Goal: Use online tool/utility: Utilize a website feature to perform a specific function

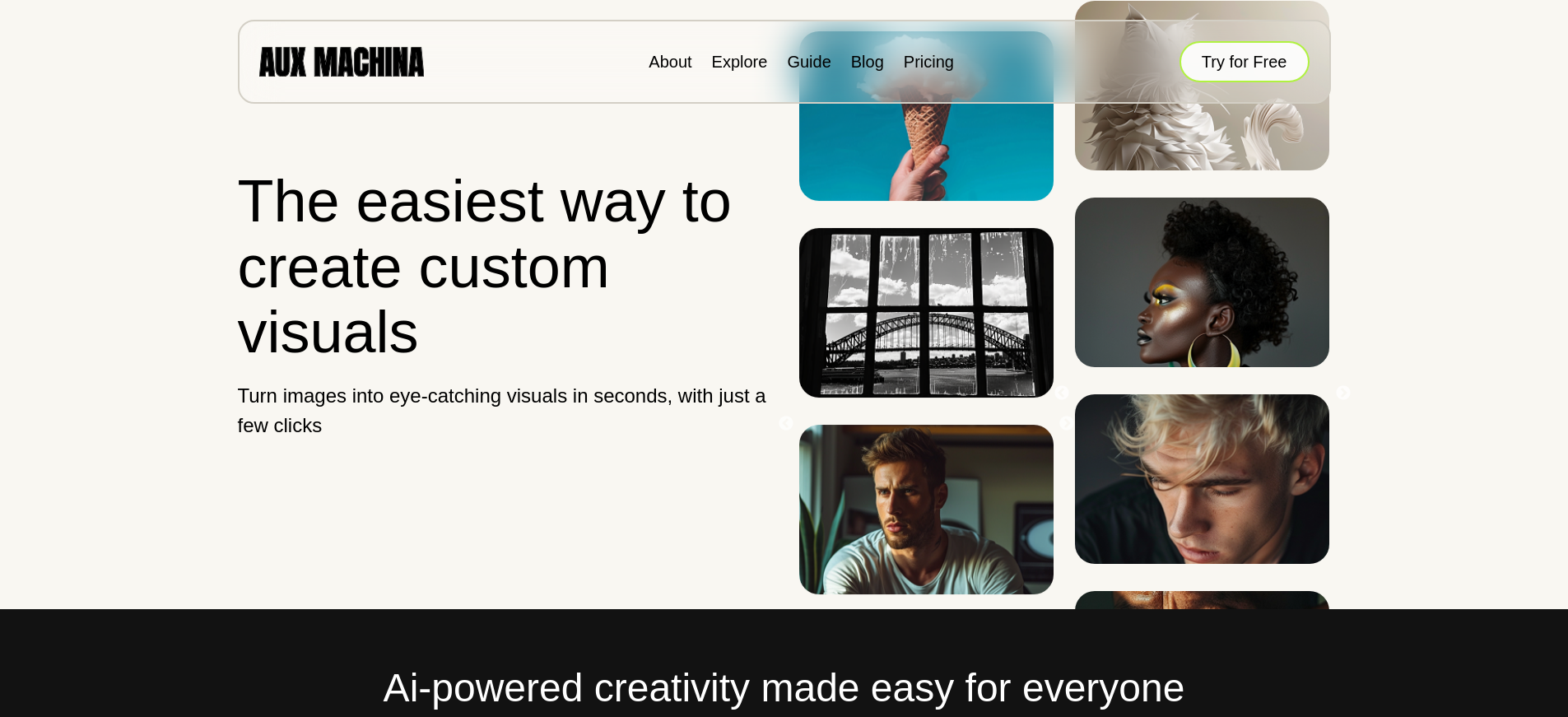
click at [1257, 52] on button "Try for Free" at bounding box center [1244, 62] width 130 height 41
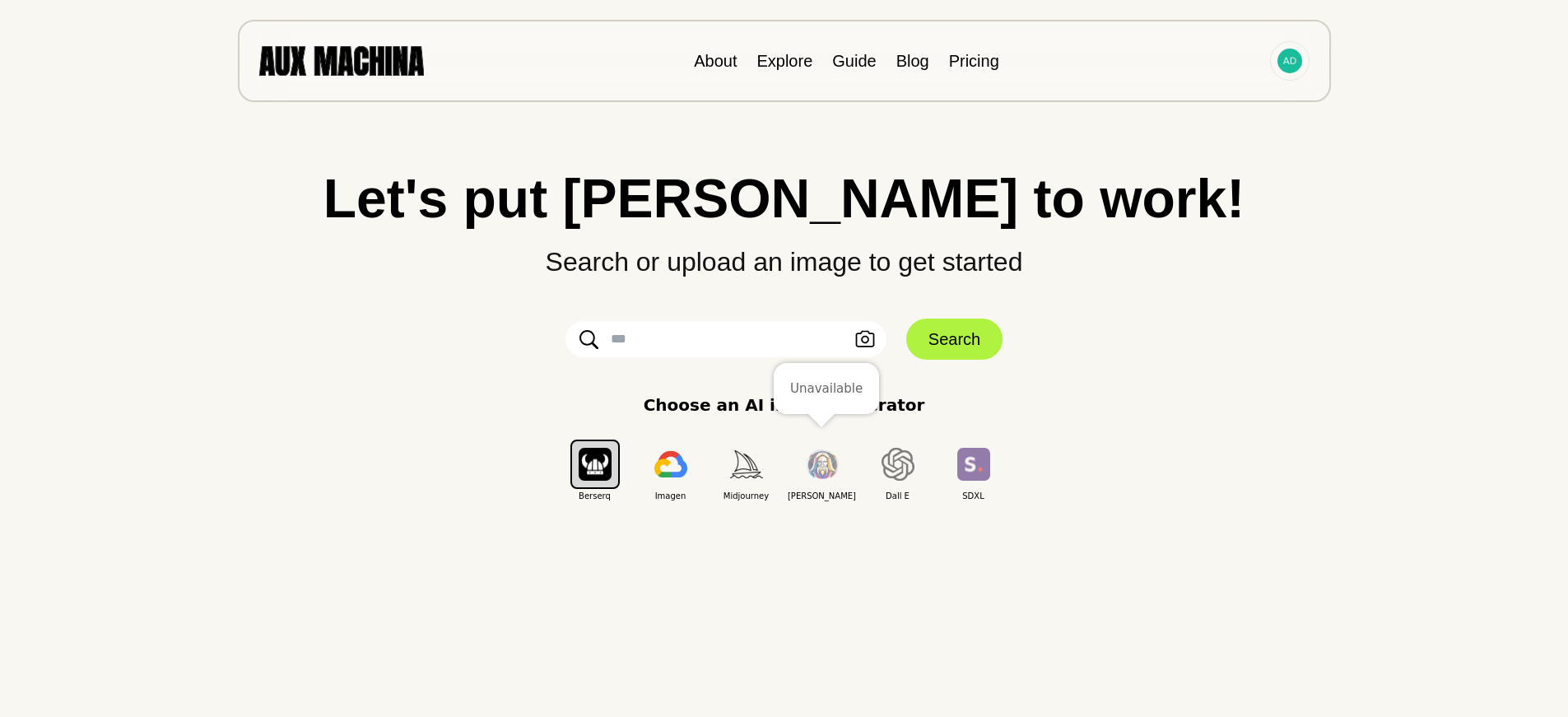
click at [819, 464] on img "button" at bounding box center [822, 464] width 33 height 30
click at [656, 460] on img "button" at bounding box center [670, 464] width 33 height 26
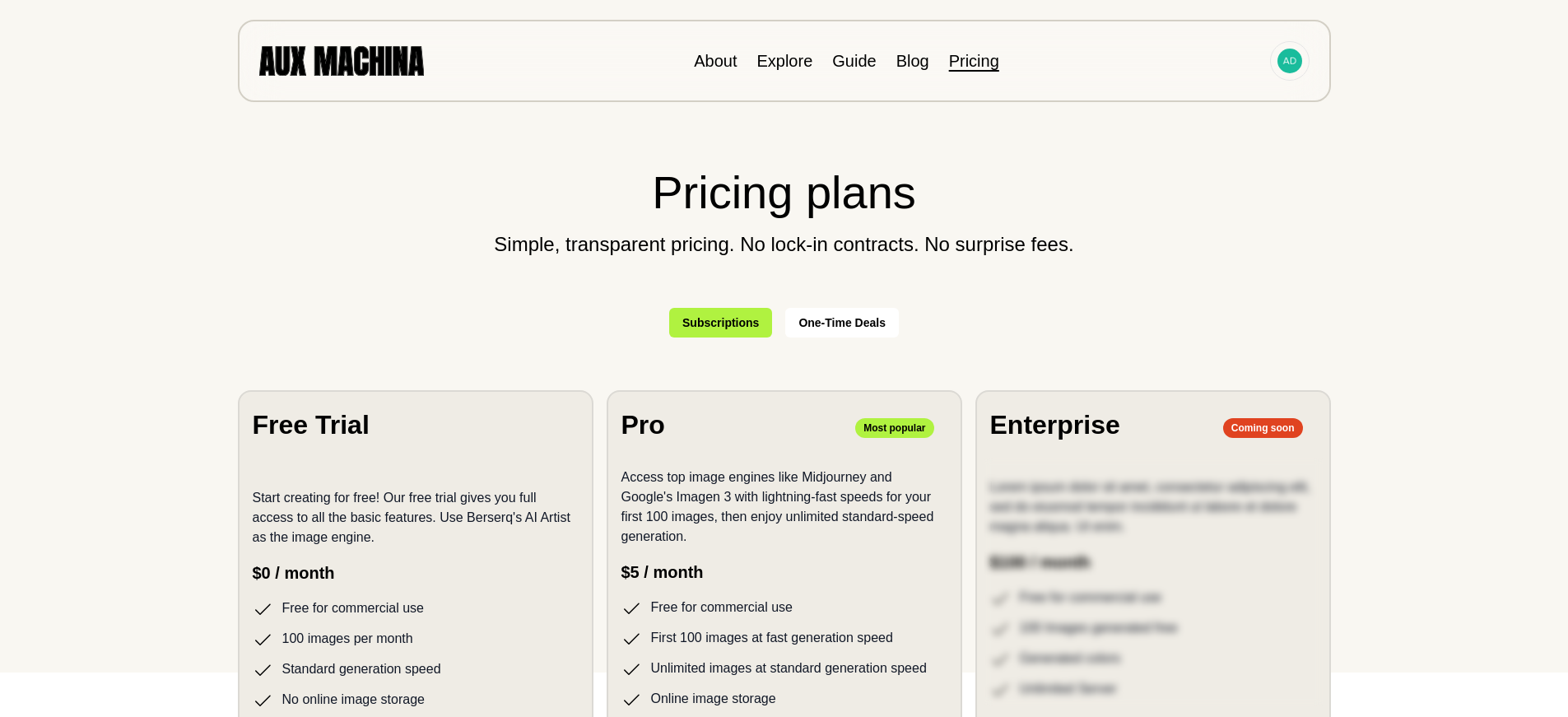
scroll to position [82, 0]
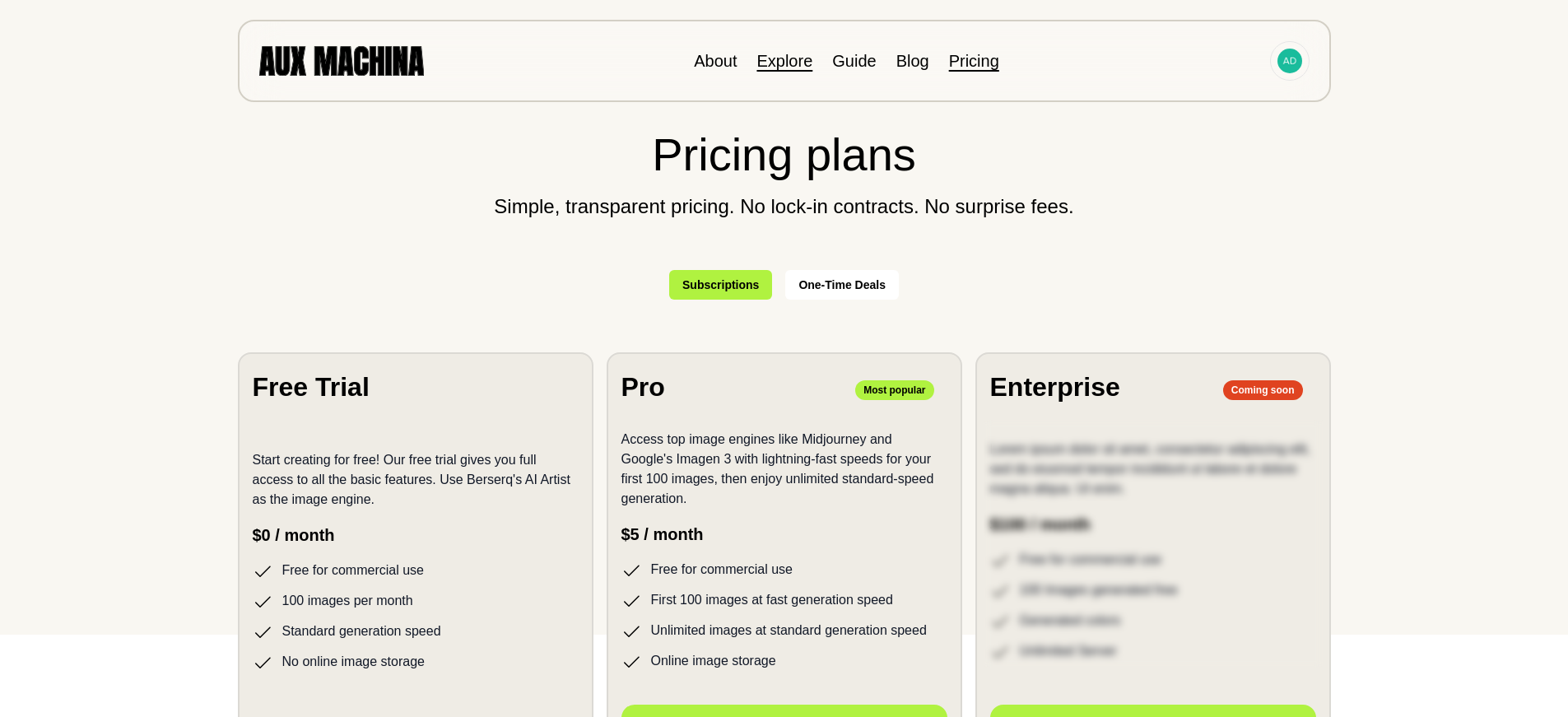
click at [786, 65] on link "Explore" at bounding box center [784, 60] width 56 height 18
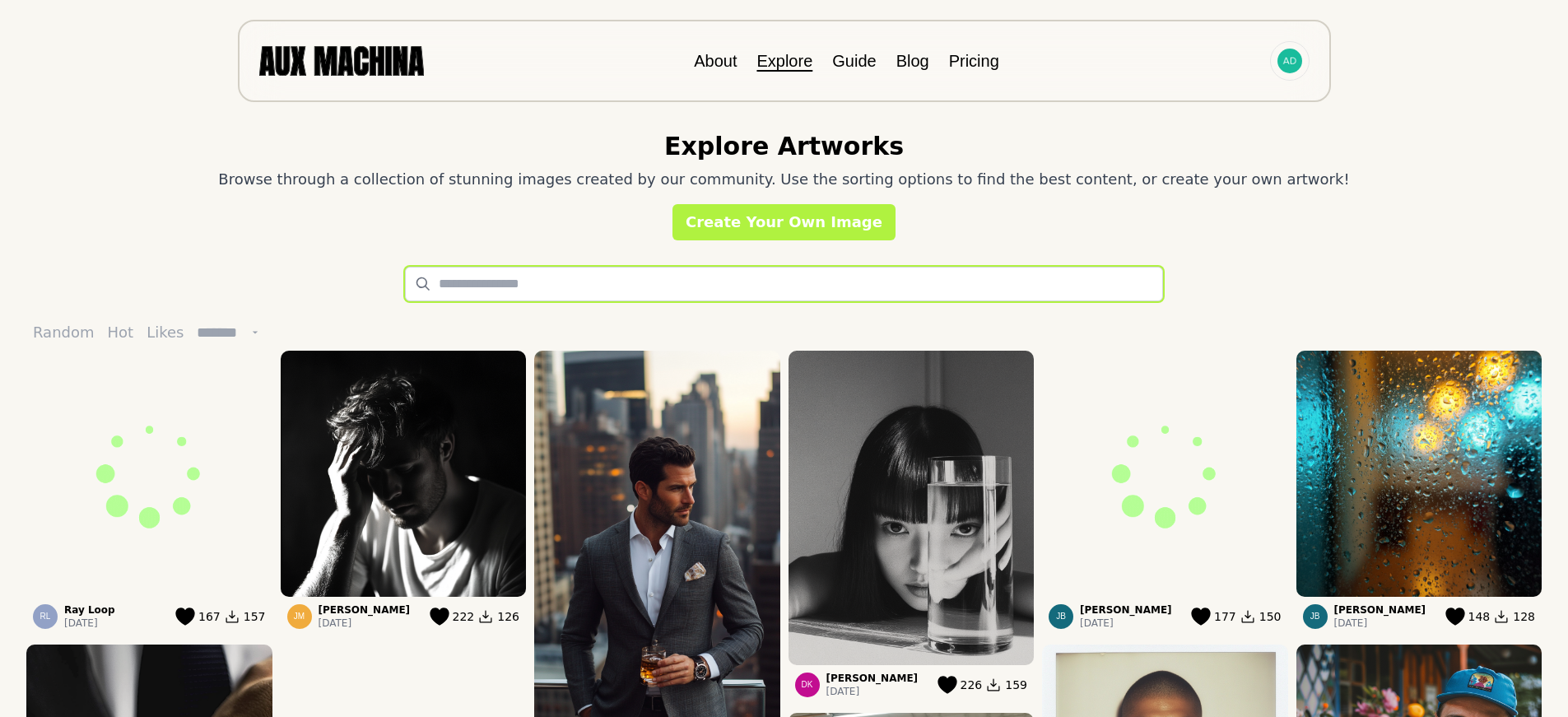
click at [661, 273] on input "text" at bounding box center [784, 284] width 758 height 35
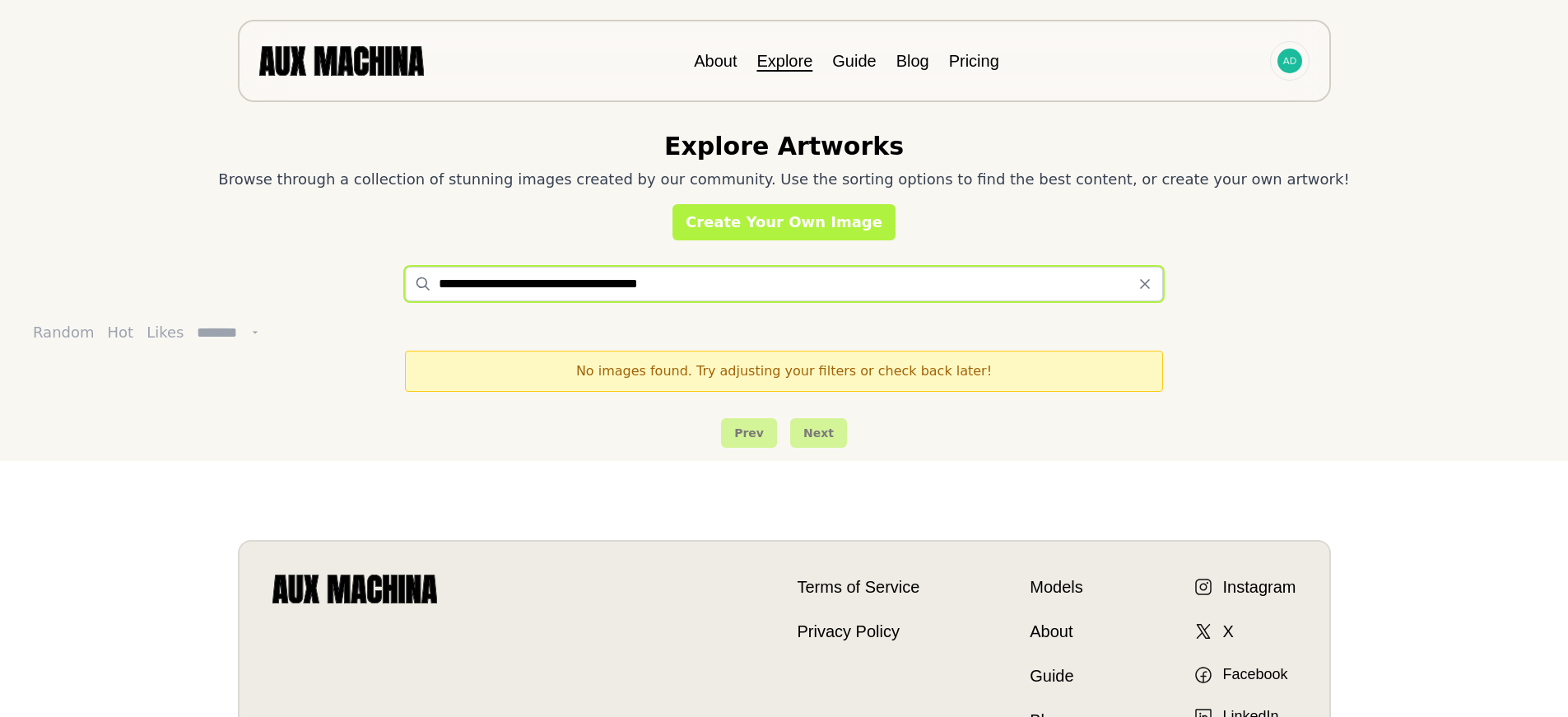
click at [602, 287] on input "**********" at bounding box center [784, 284] width 758 height 35
drag, startPoint x: 555, startPoint y: 278, endPoint x: 1000, endPoint y: 358, distance: 452.1
click at [1000, 358] on div "**********" at bounding box center [784, 230] width 1568 height 460
drag, startPoint x: 378, startPoint y: 286, endPoint x: 289, endPoint y: 284, distance: 89.0
click at [292, 284] on div "**********" at bounding box center [784, 284] width 1515 height 35
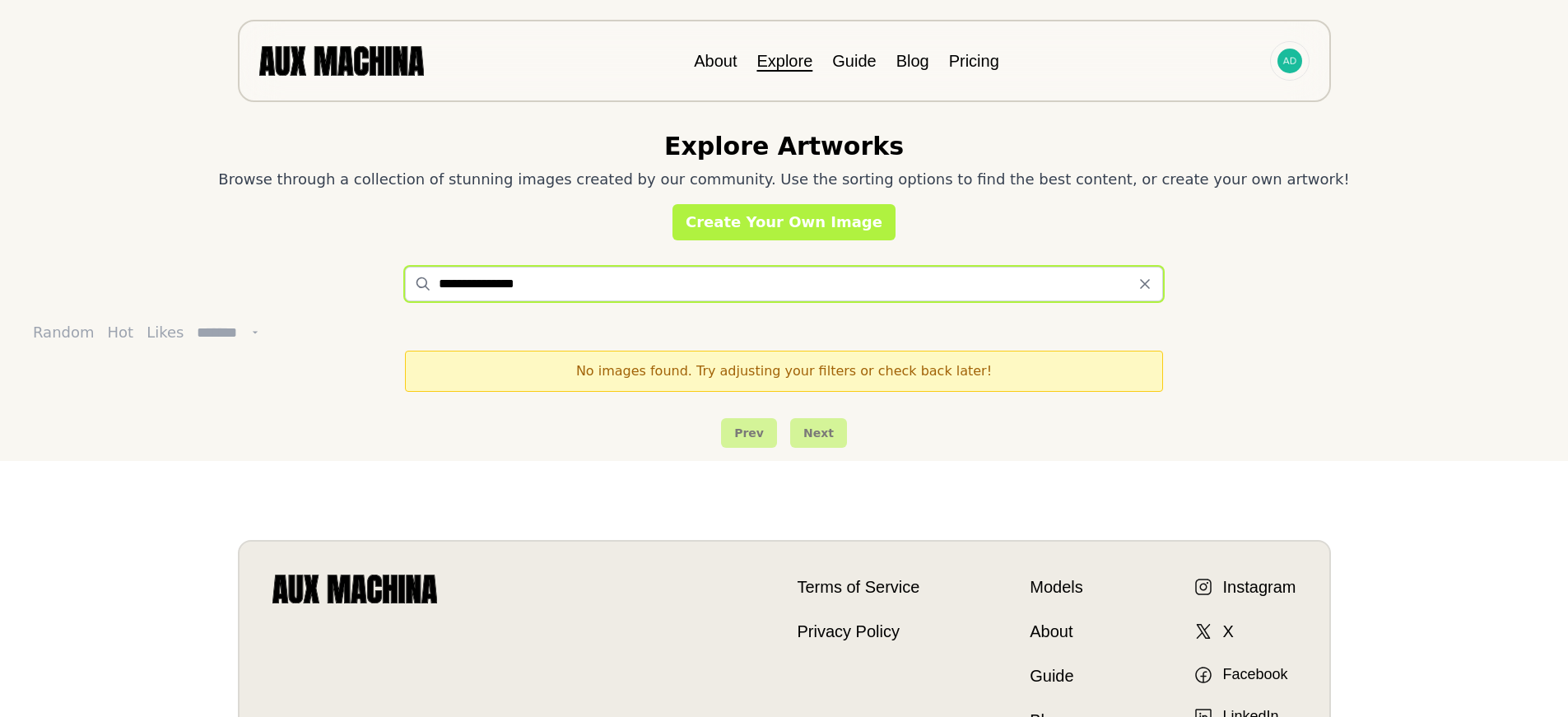
type input "**********"
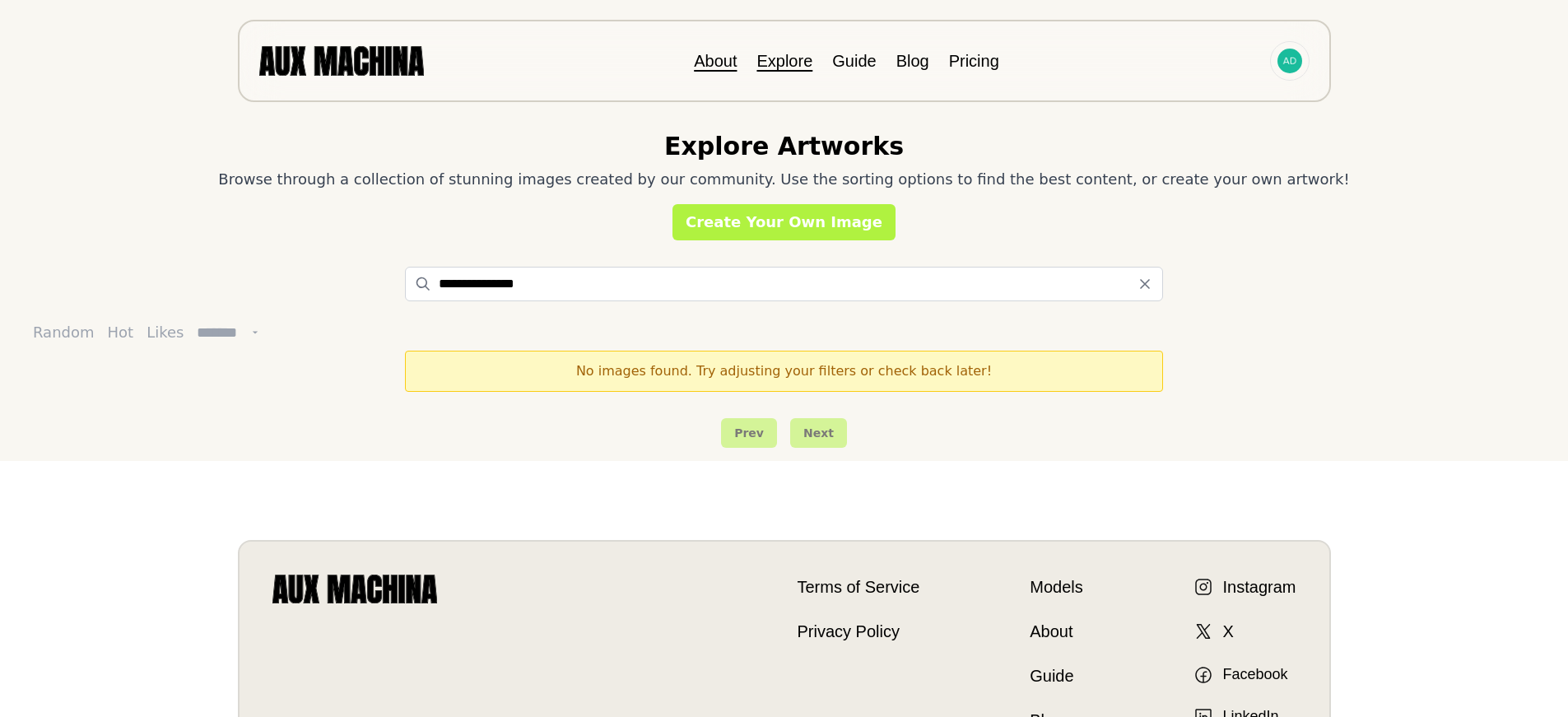
click at [727, 63] on link "About" at bounding box center [715, 60] width 43 height 18
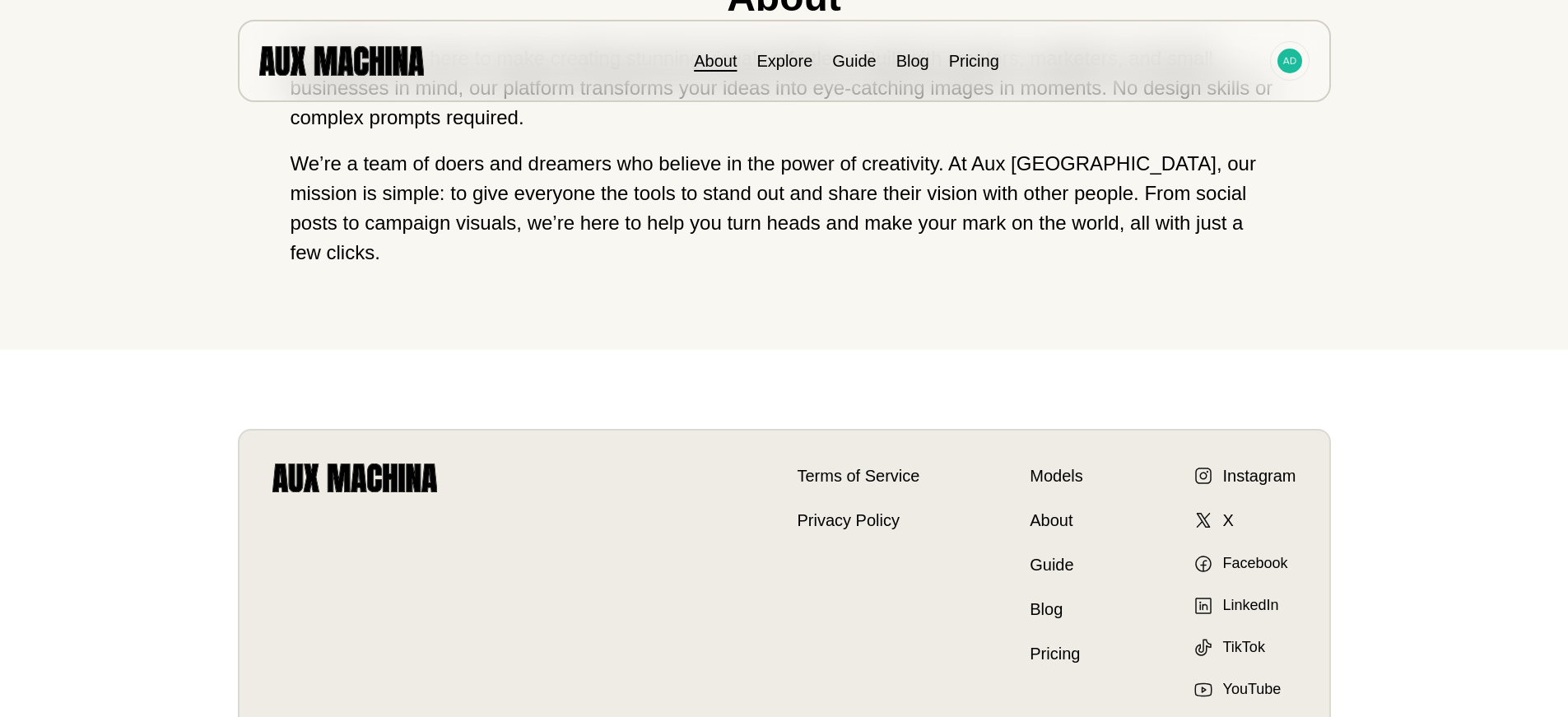
scroll to position [371, 0]
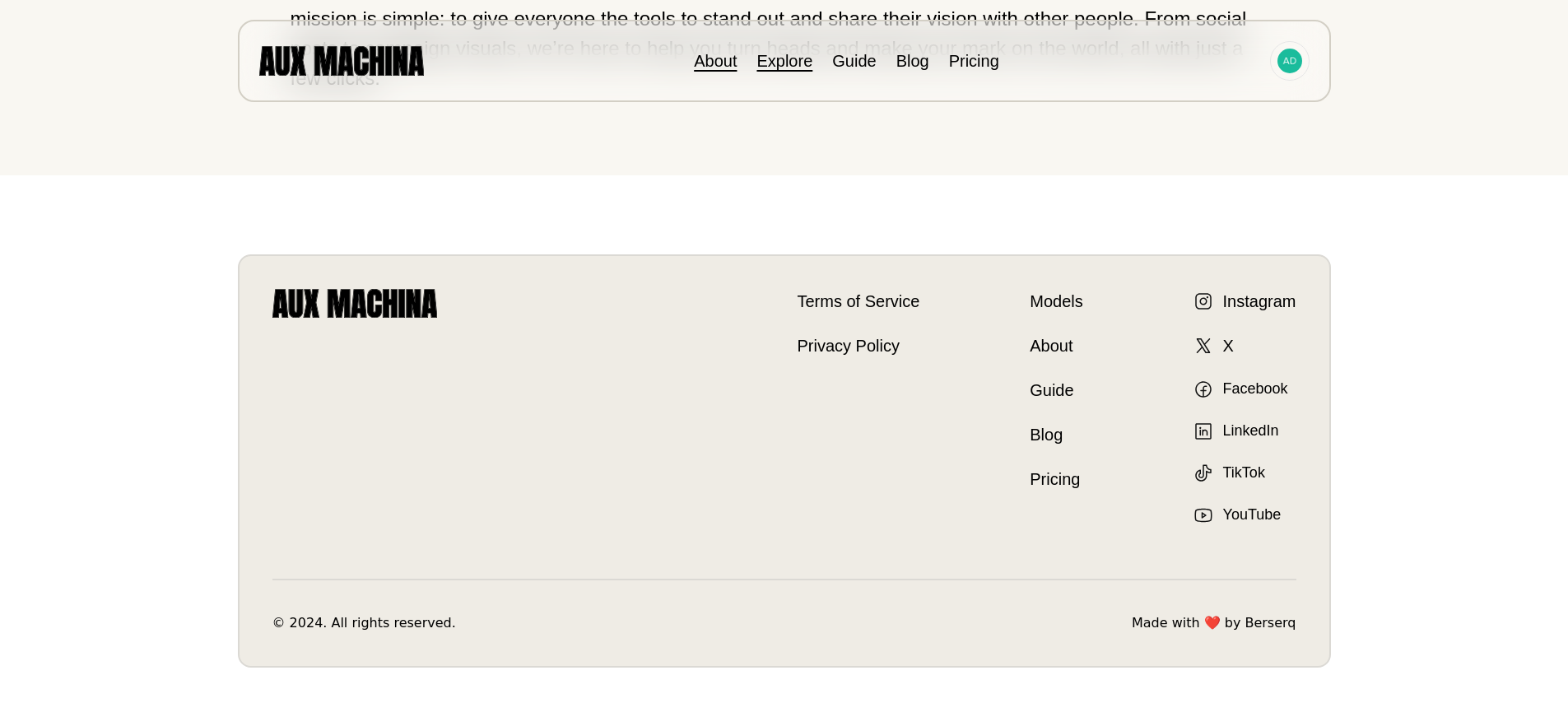
click at [772, 65] on link "Explore" at bounding box center [784, 60] width 56 height 18
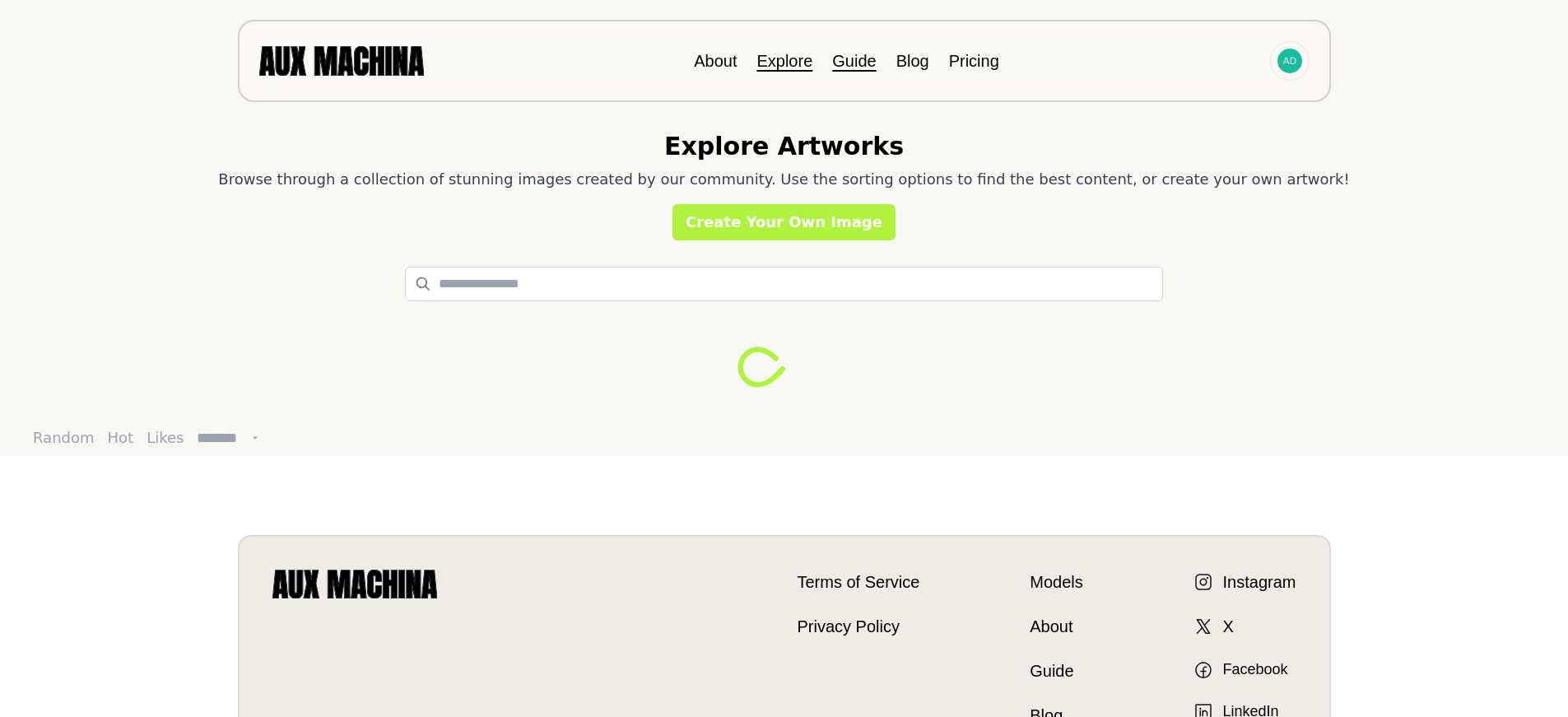
click at [855, 61] on link "Guide" at bounding box center [854, 60] width 43 height 18
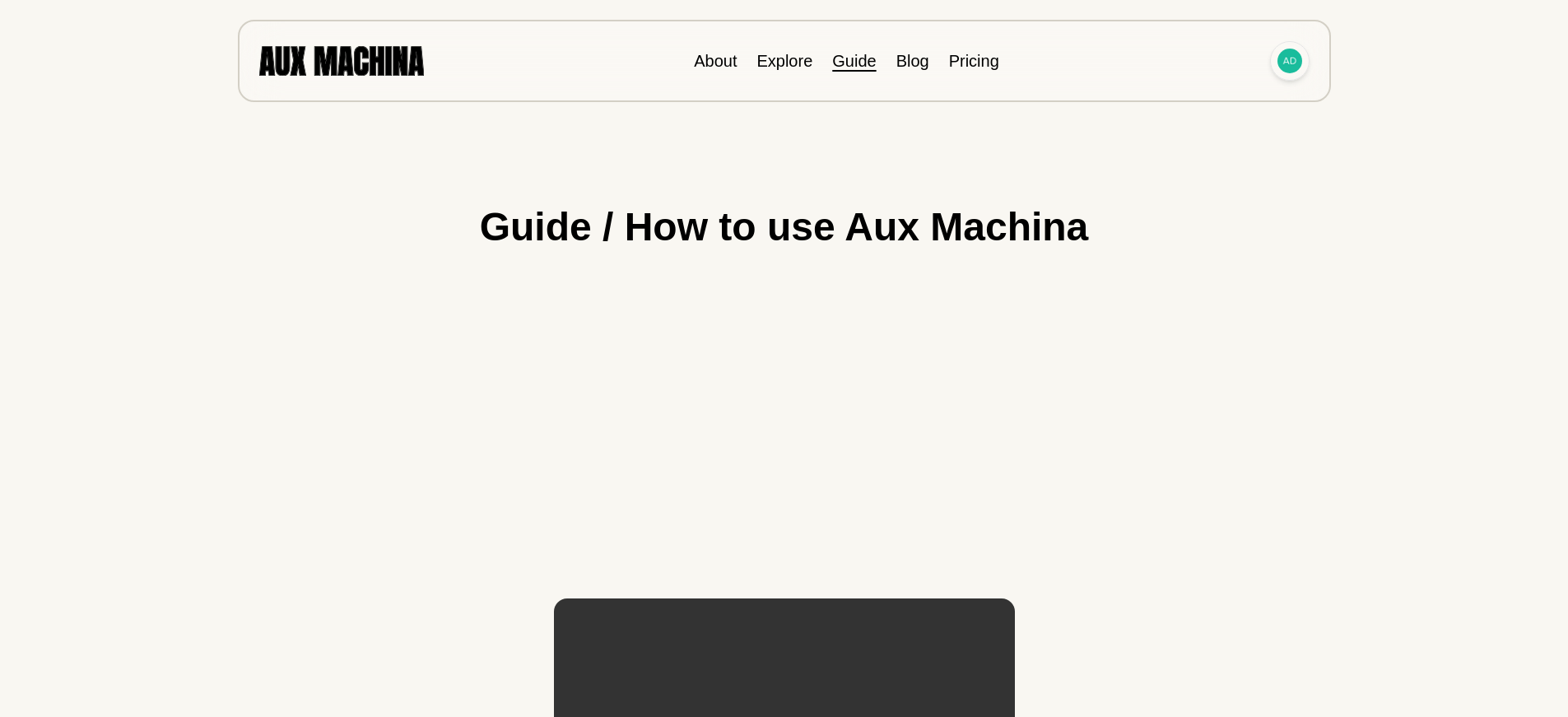
click at [1293, 60] on img at bounding box center [1289, 60] width 25 height 25
click at [1207, 101] on li "Dashboard" at bounding box center [1227, 98] width 165 height 36
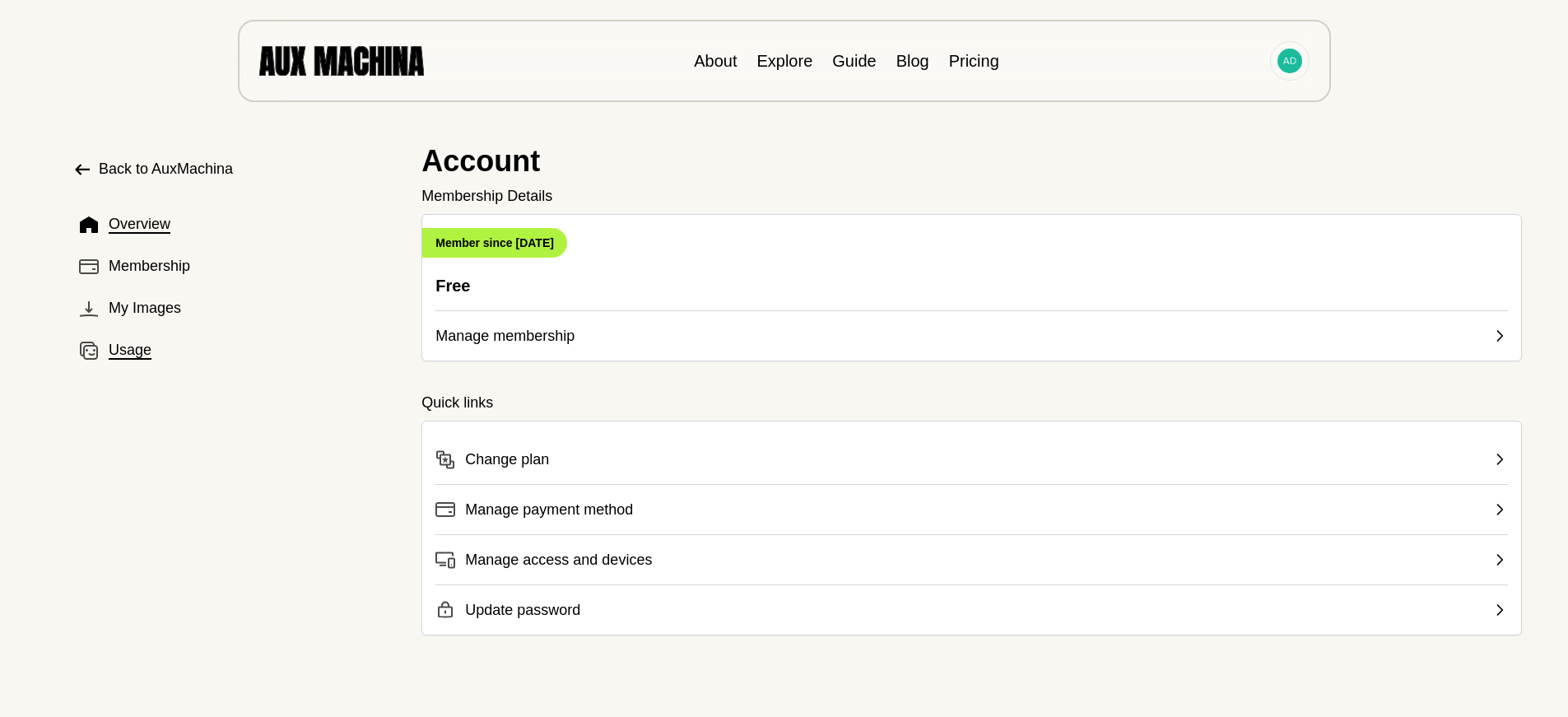
click at [122, 353] on span "Usage" at bounding box center [130, 350] width 43 height 22
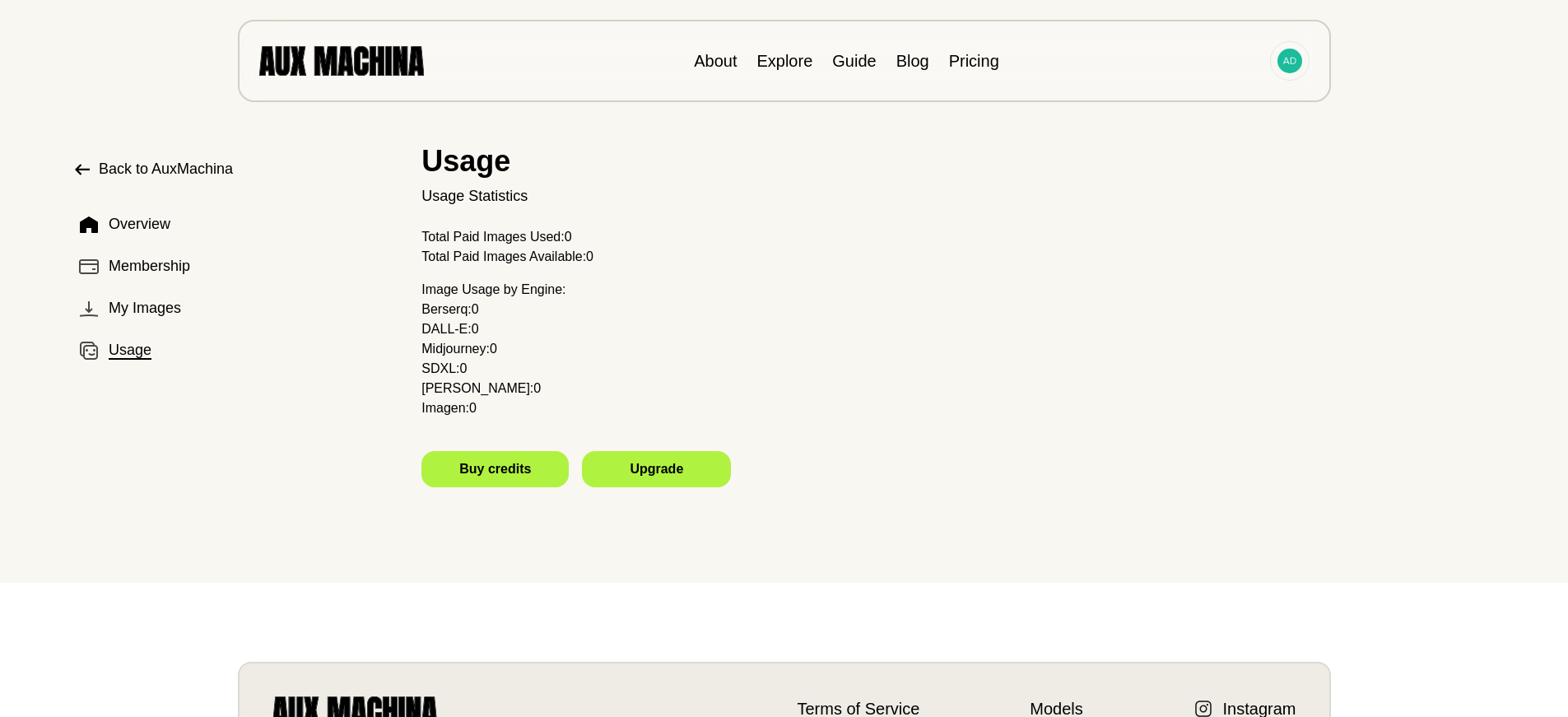
click at [169, 164] on span "Back to AuxMachina" at bounding box center [165, 169] width 134 height 22
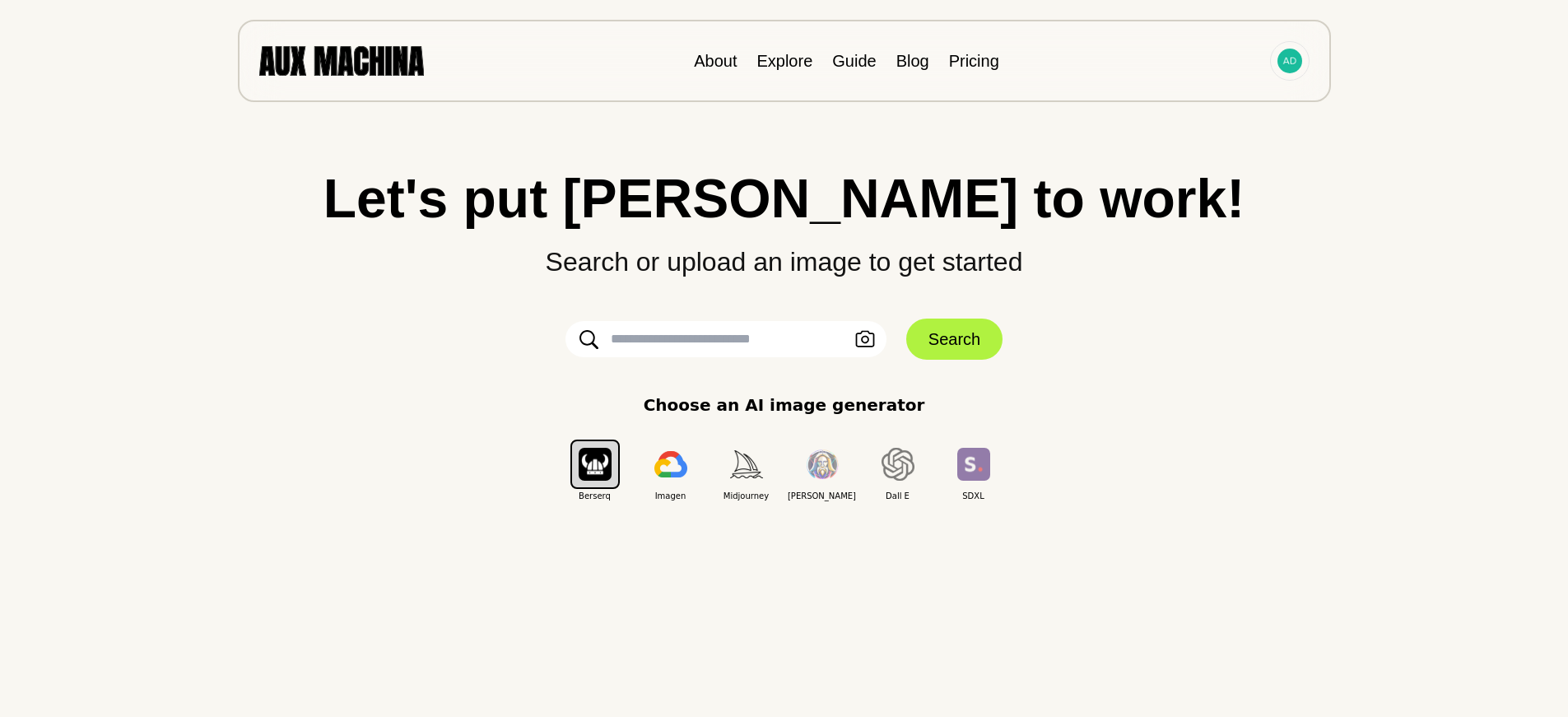
click at [684, 334] on input "text" at bounding box center [726, 339] width 321 height 36
type input "**********"
click at [955, 333] on button "Search" at bounding box center [954, 339] width 96 height 41
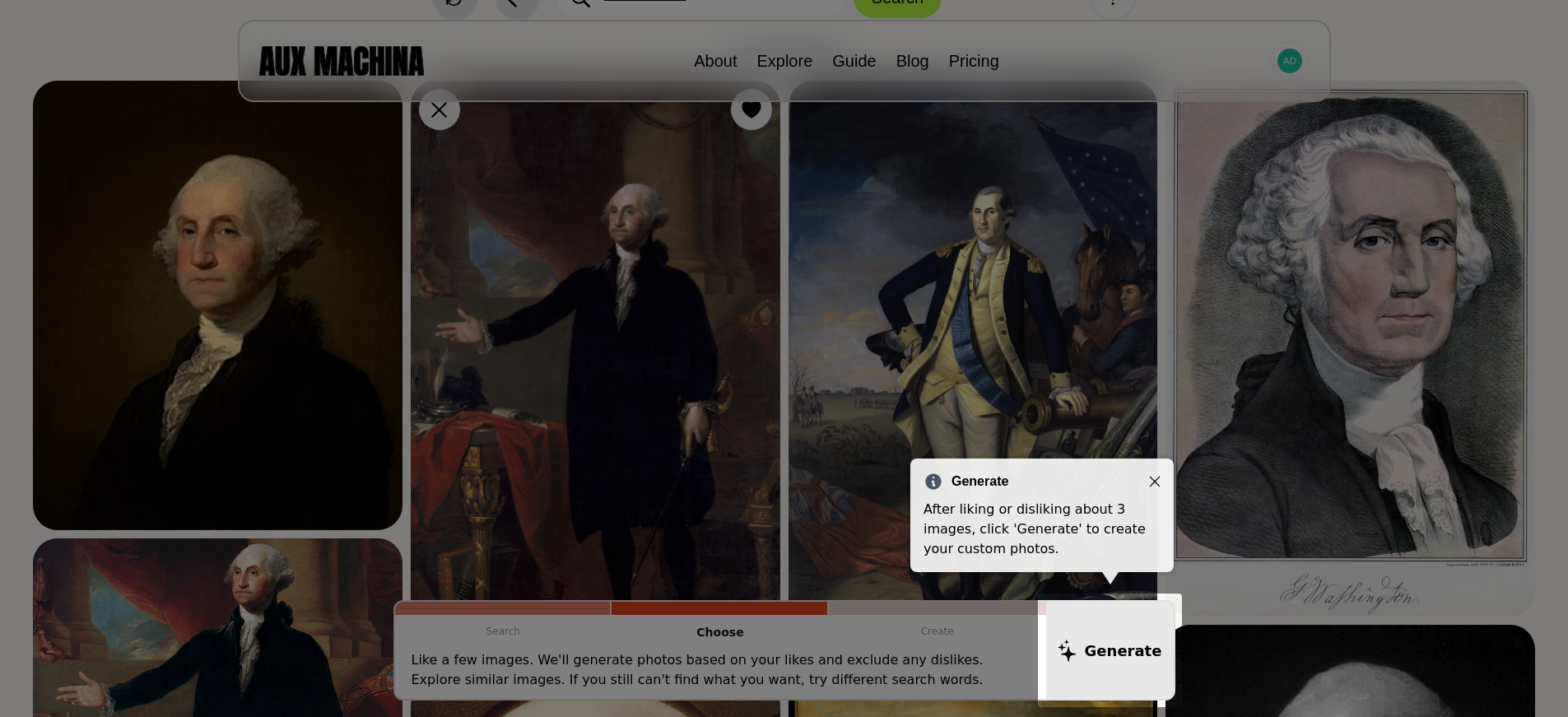
scroll to position [165, 0]
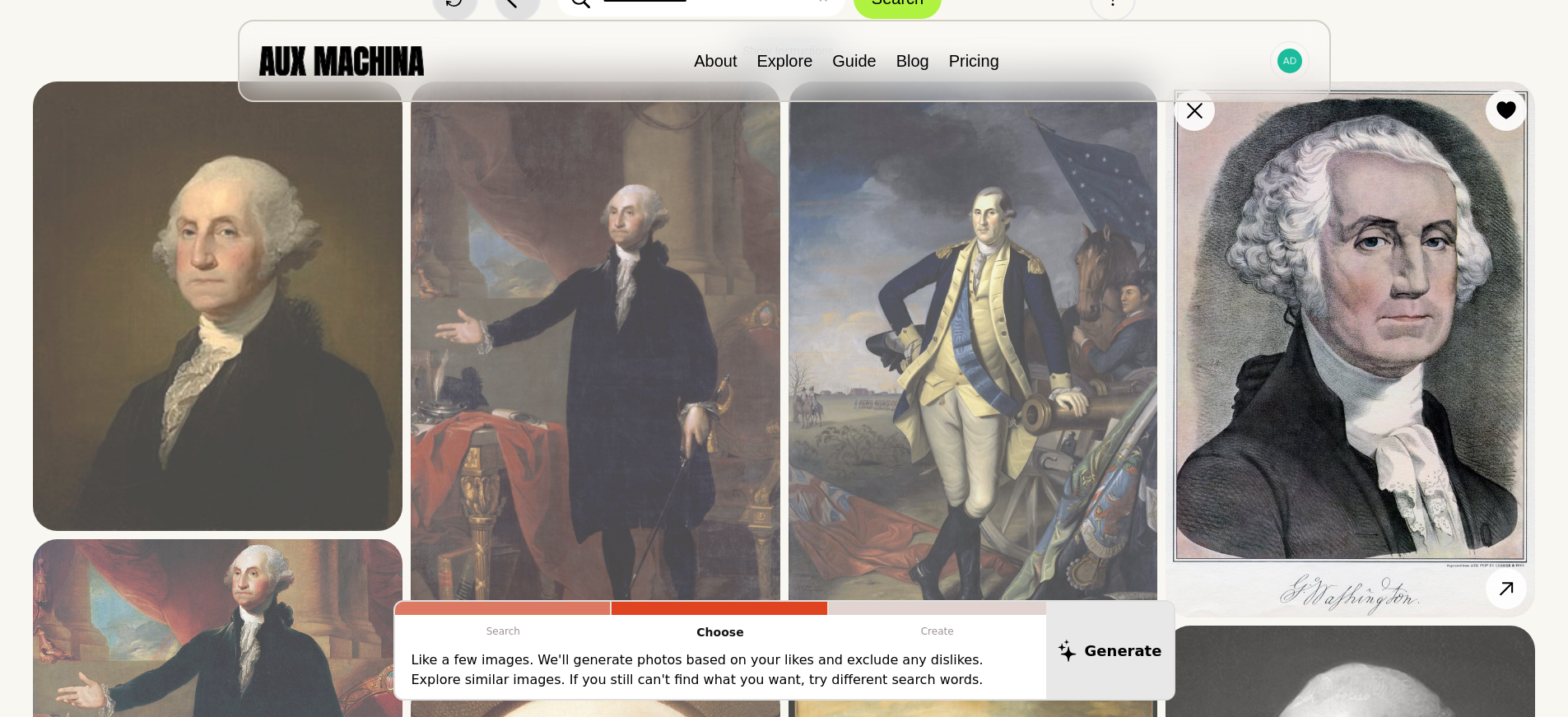
drag, startPoint x: 1319, startPoint y: 268, endPoint x: 1314, endPoint y: 283, distance: 15.8
click at [1319, 267] on img at bounding box center [1350, 349] width 370 height 536
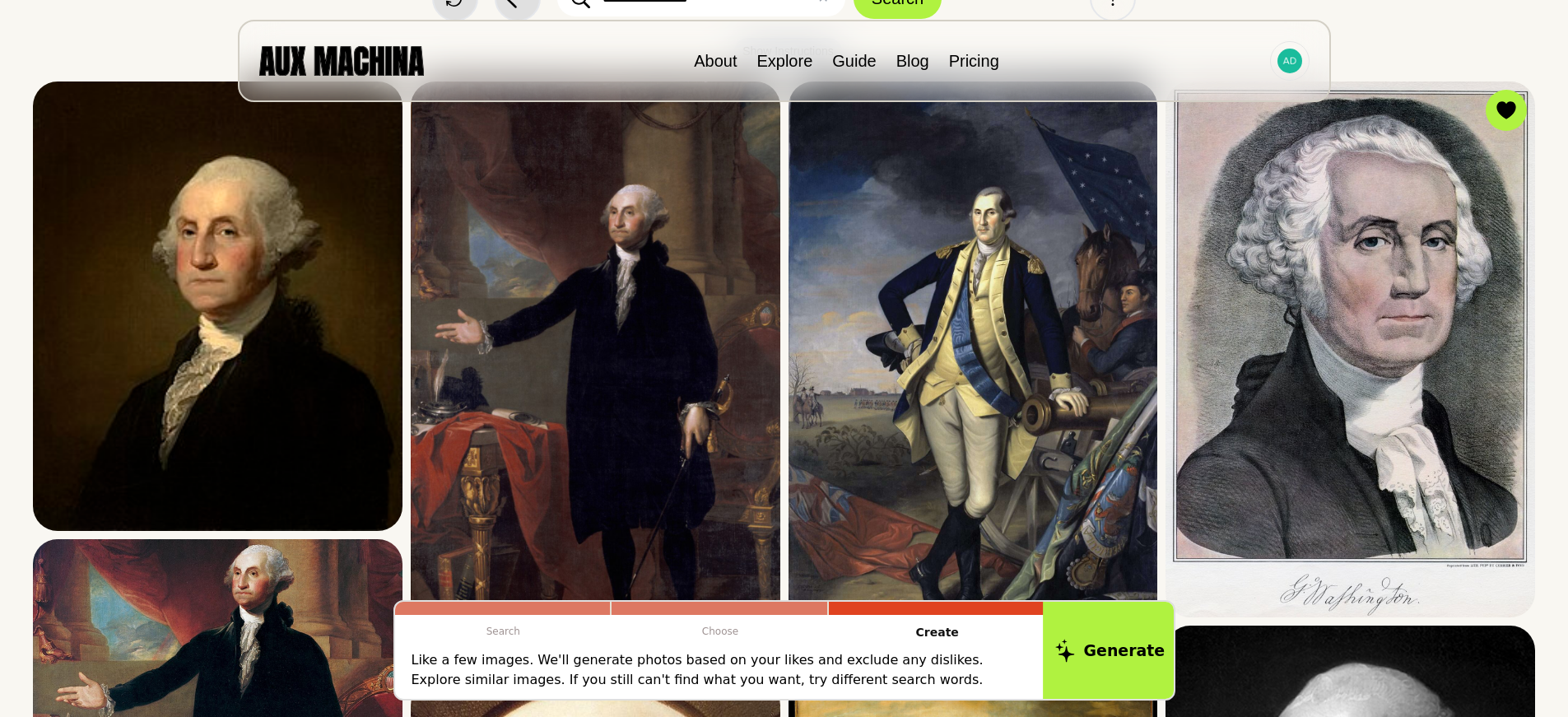
click at [1099, 645] on button "Generate" at bounding box center [1109, 650] width 134 height 102
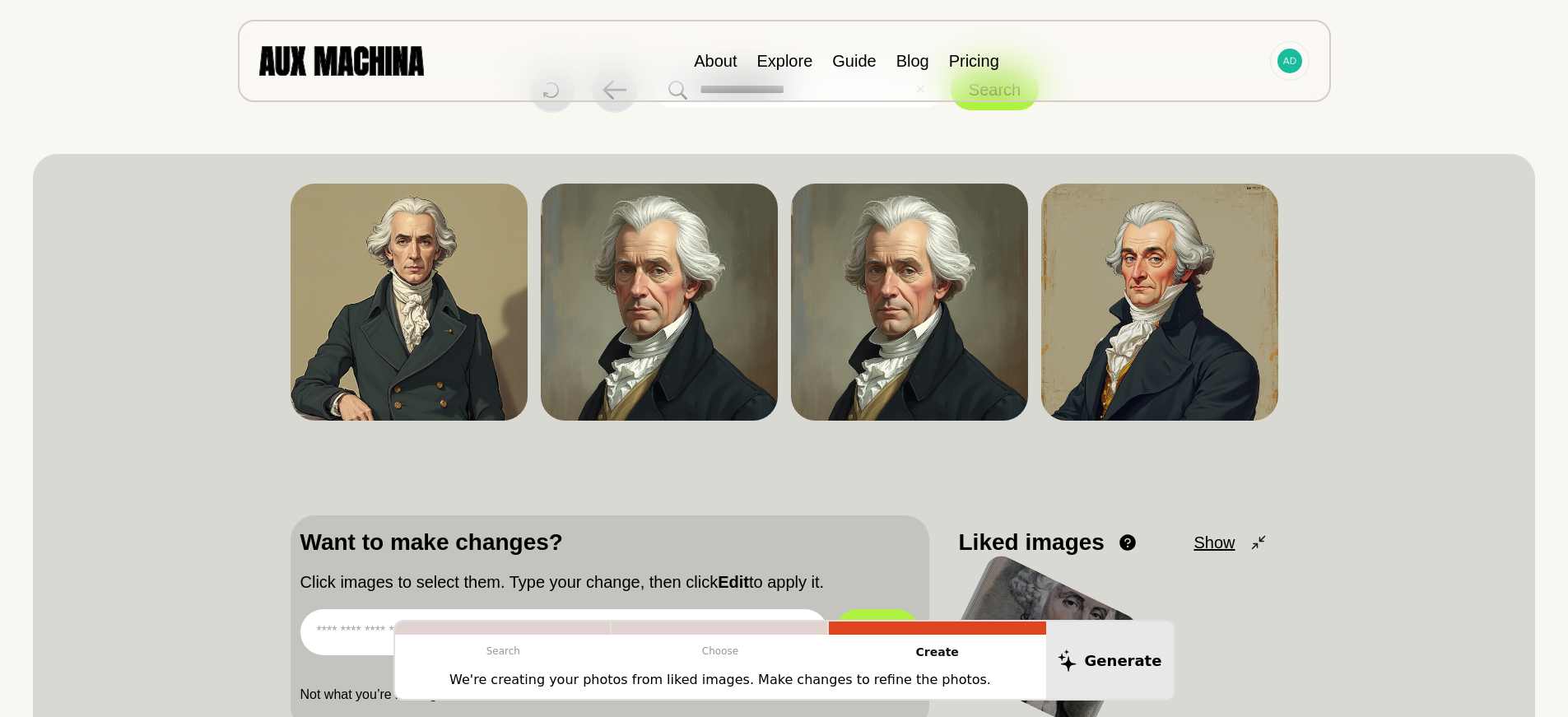
scroll to position [0, 0]
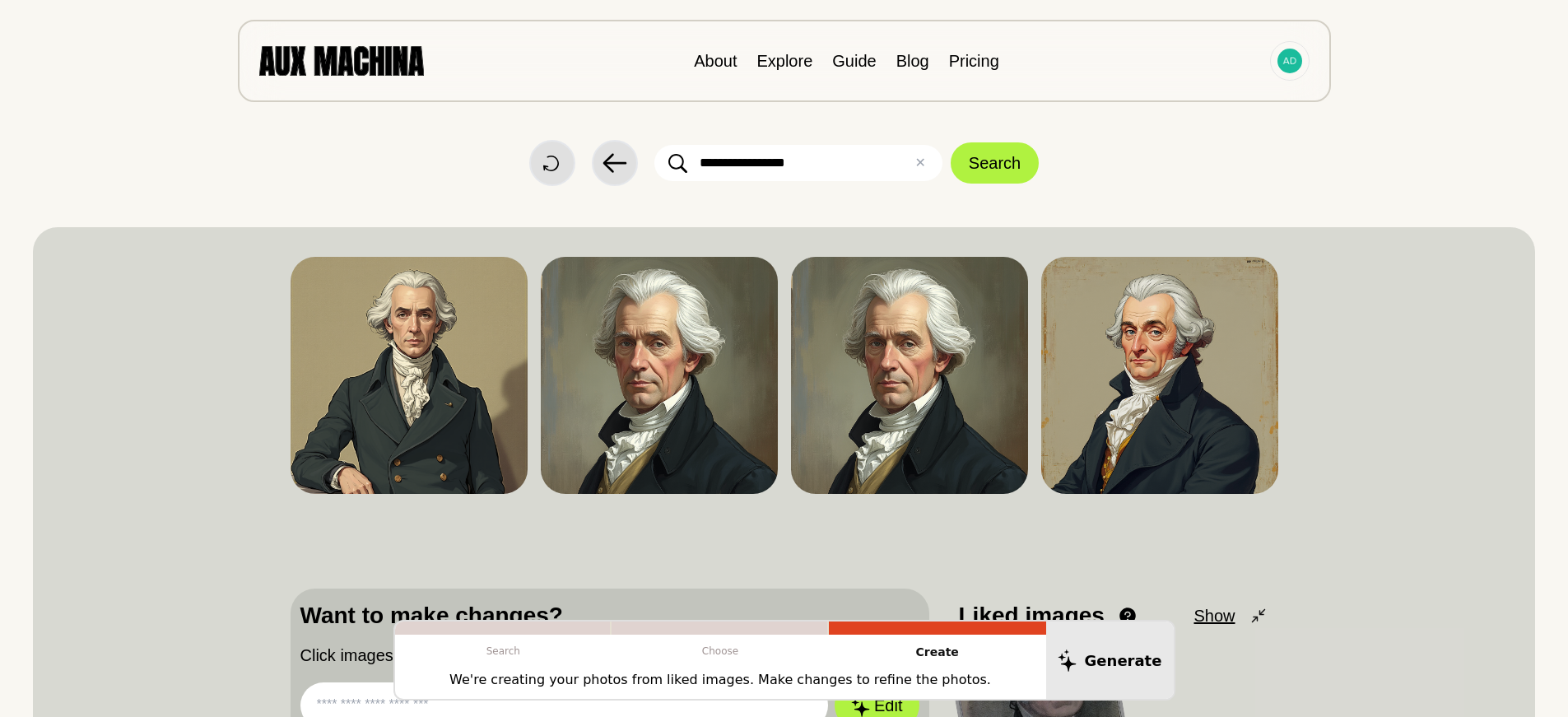
click at [853, 157] on input "**********" at bounding box center [797, 163] width 288 height 36
type input "**********"
click at [969, 166] on button "Search" at bounding box center [994, 163] width 88 height 41
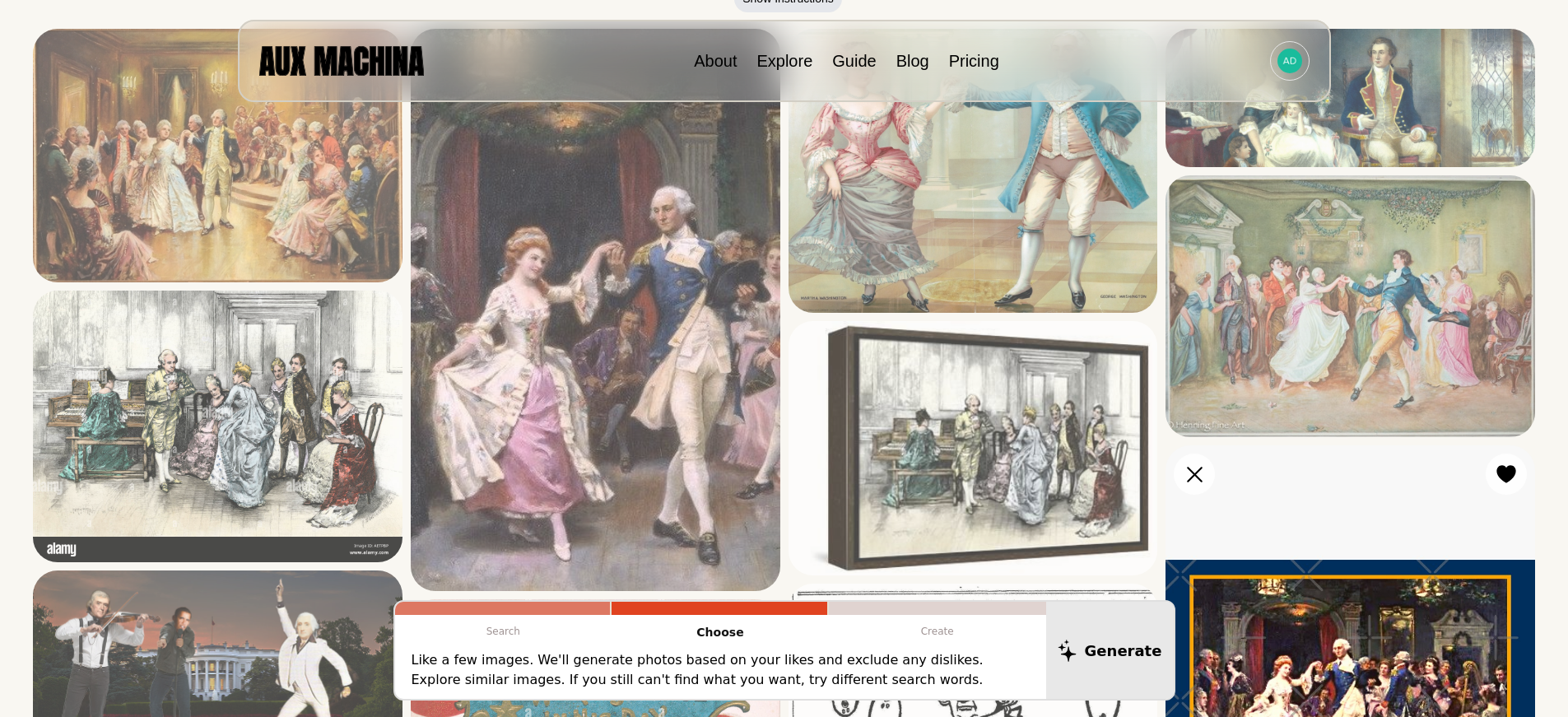
scroll to position [247, 0]
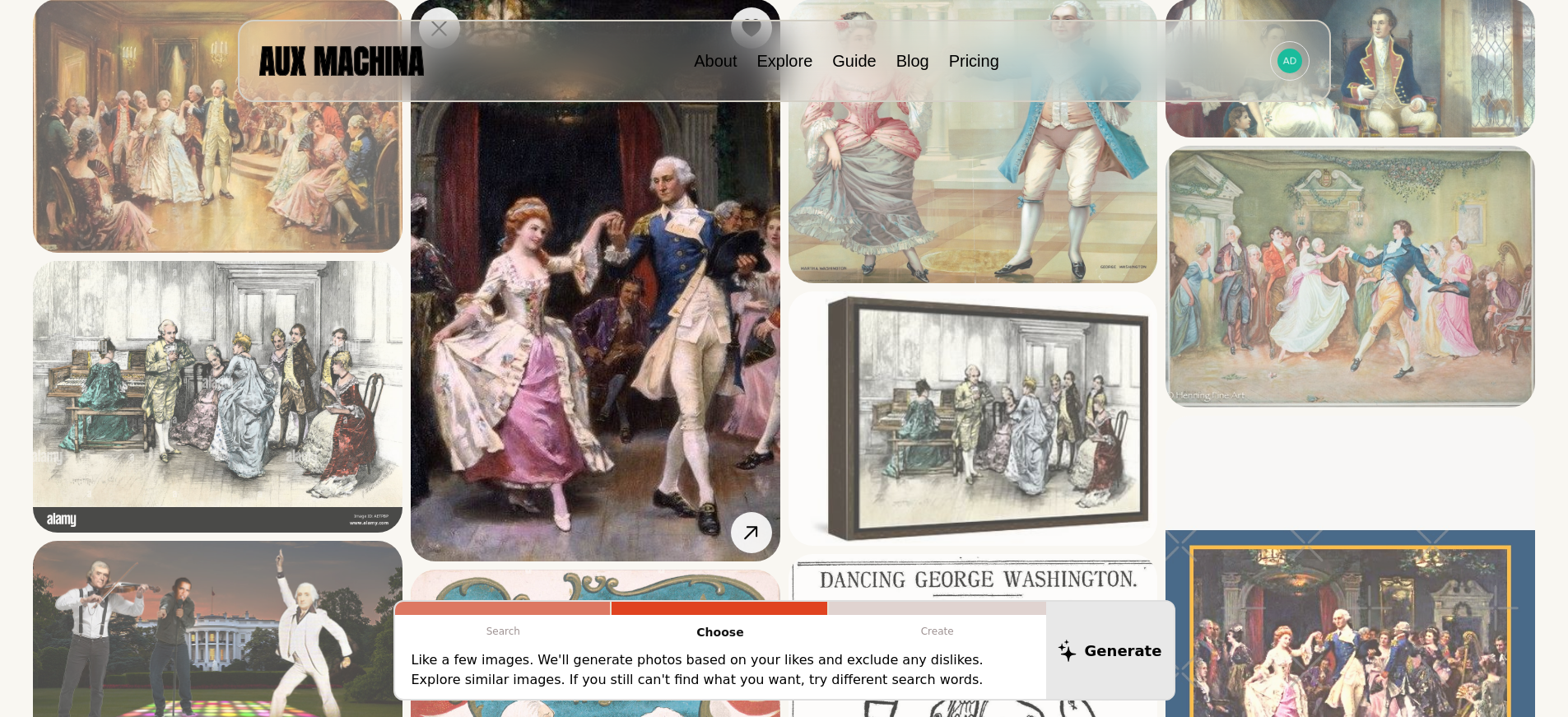
click at [639, 343] on img at bounding box center [595, 280] width 370 height 562
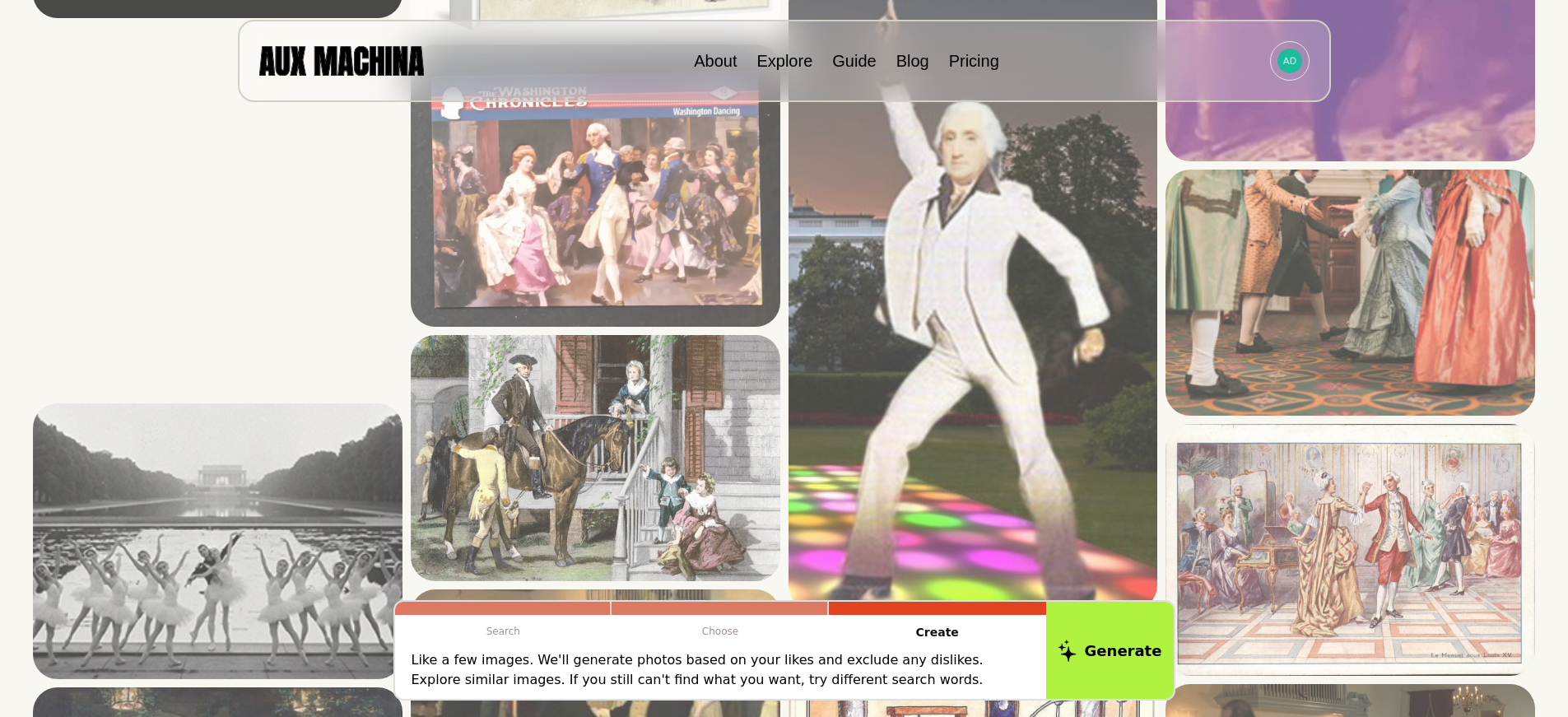
scroll to position [1482, 0]
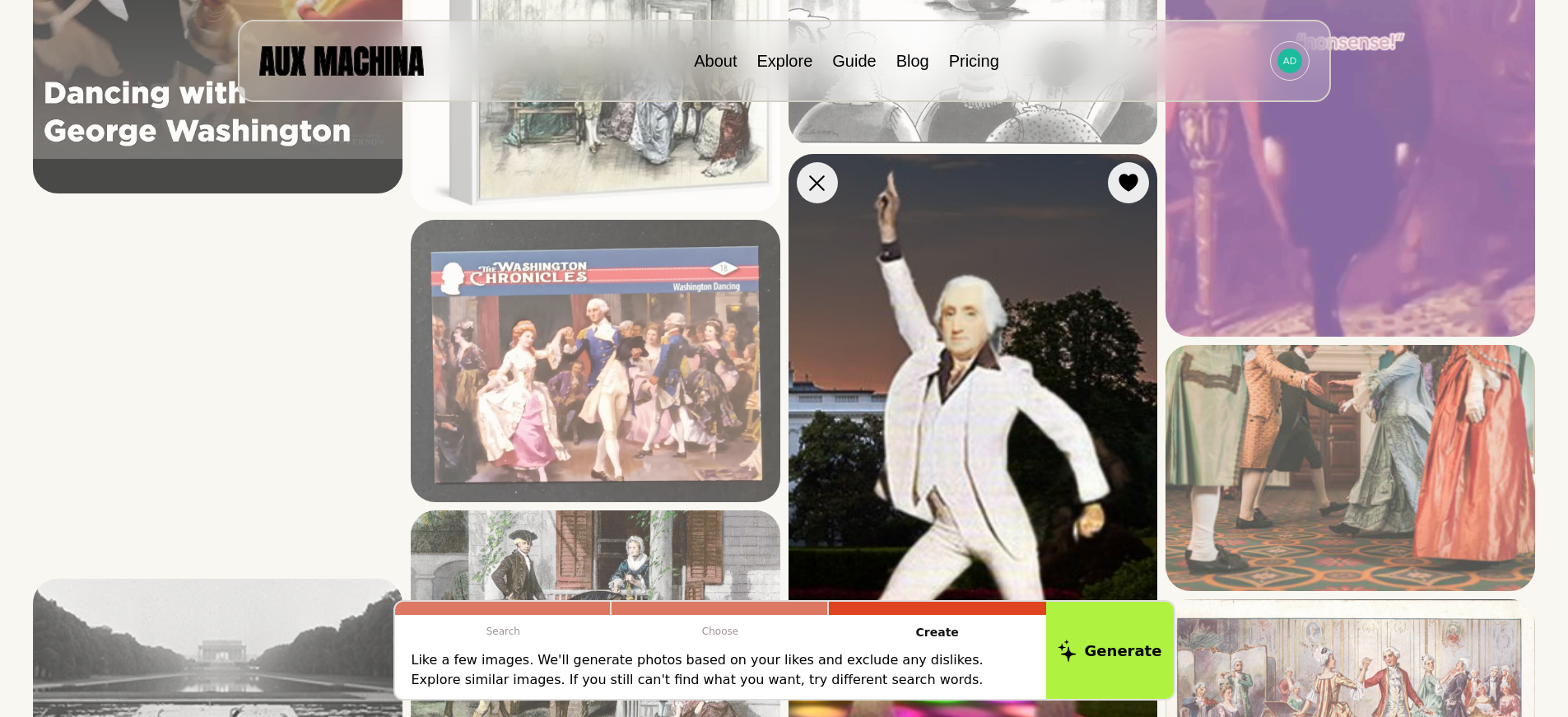
click at [990, 389] on img at bounding box center [974, 469] width 370 height 631
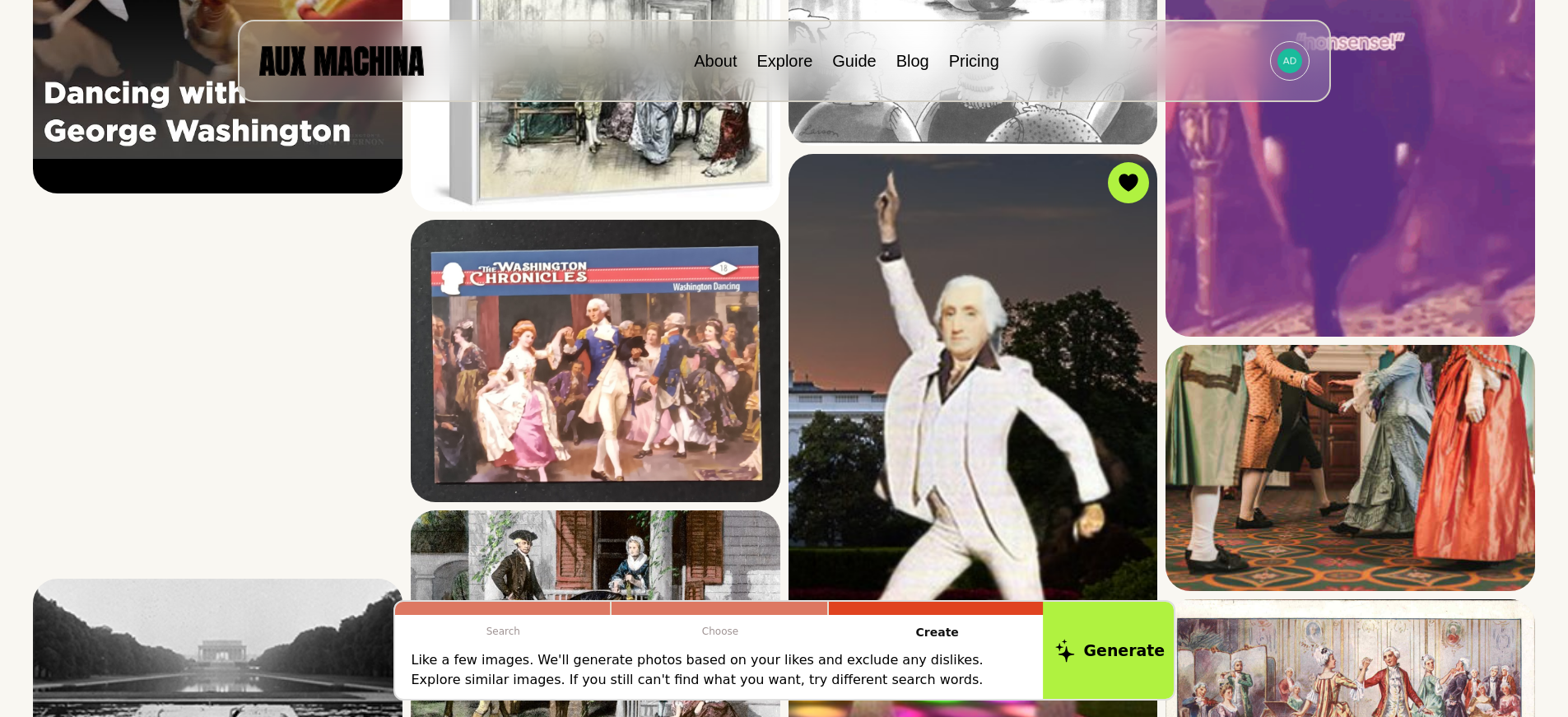
click at [1107, 645] on button "Generate" at bounding box center [1109, 650] width 134 height 102
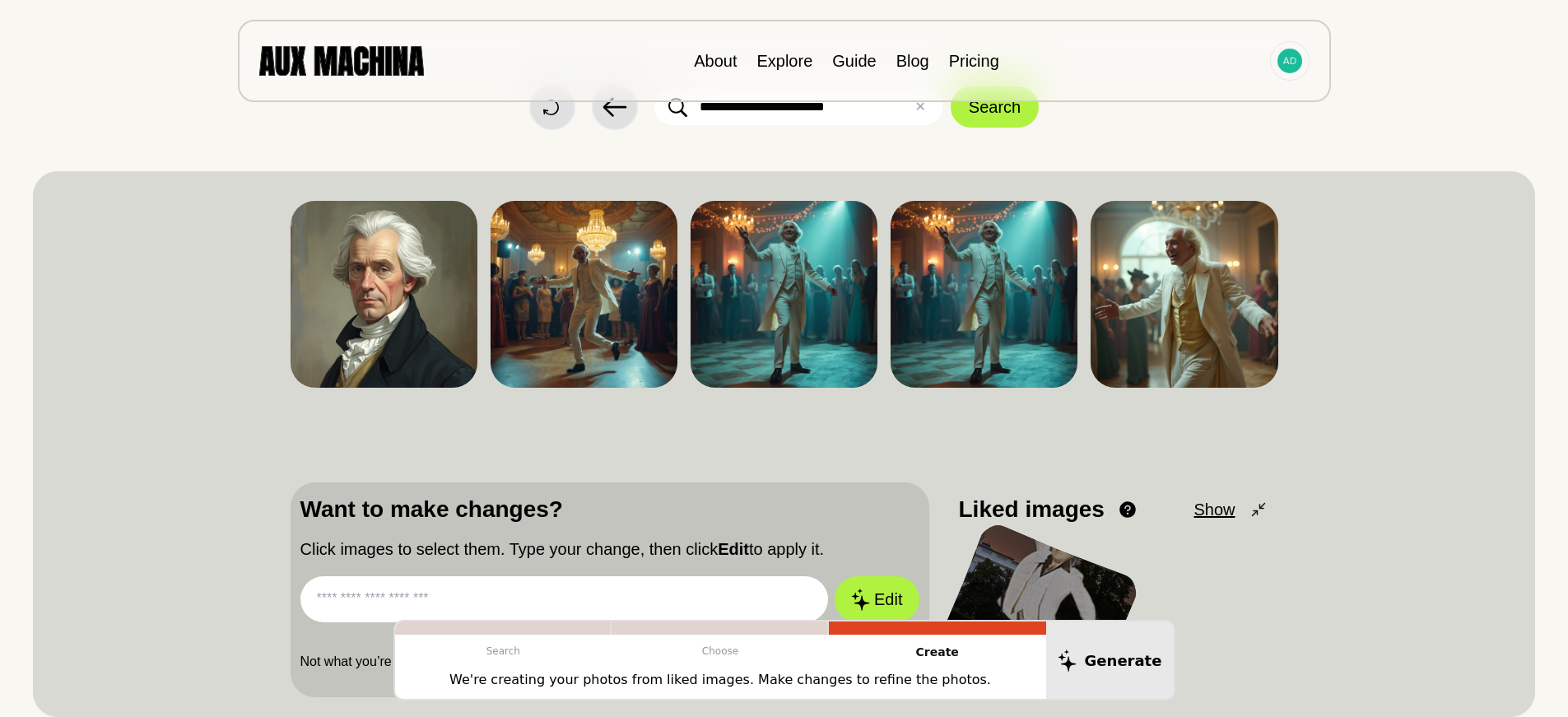
scroll to position [82, 0]
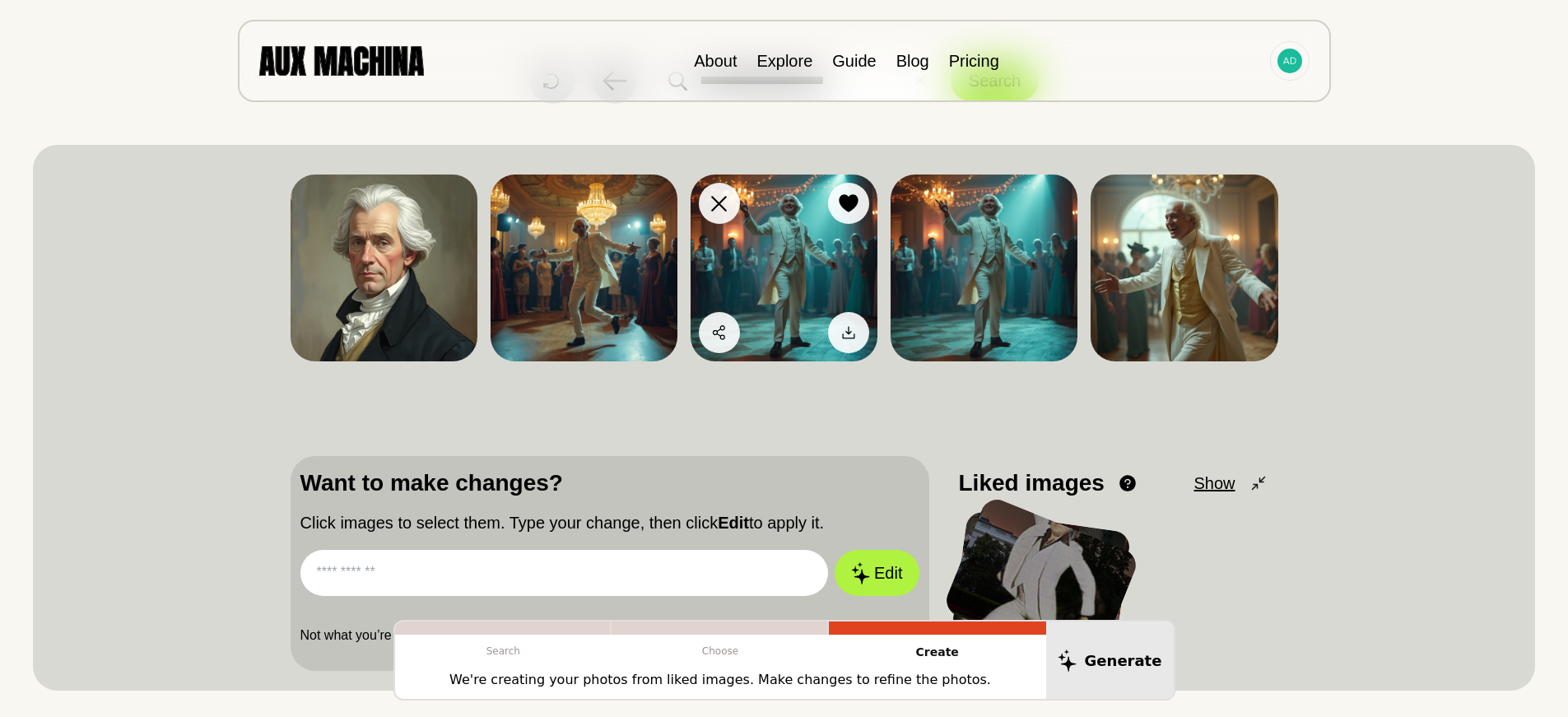
click at [787, 234] on img at bounding box center [784, 268] width 187 height 187
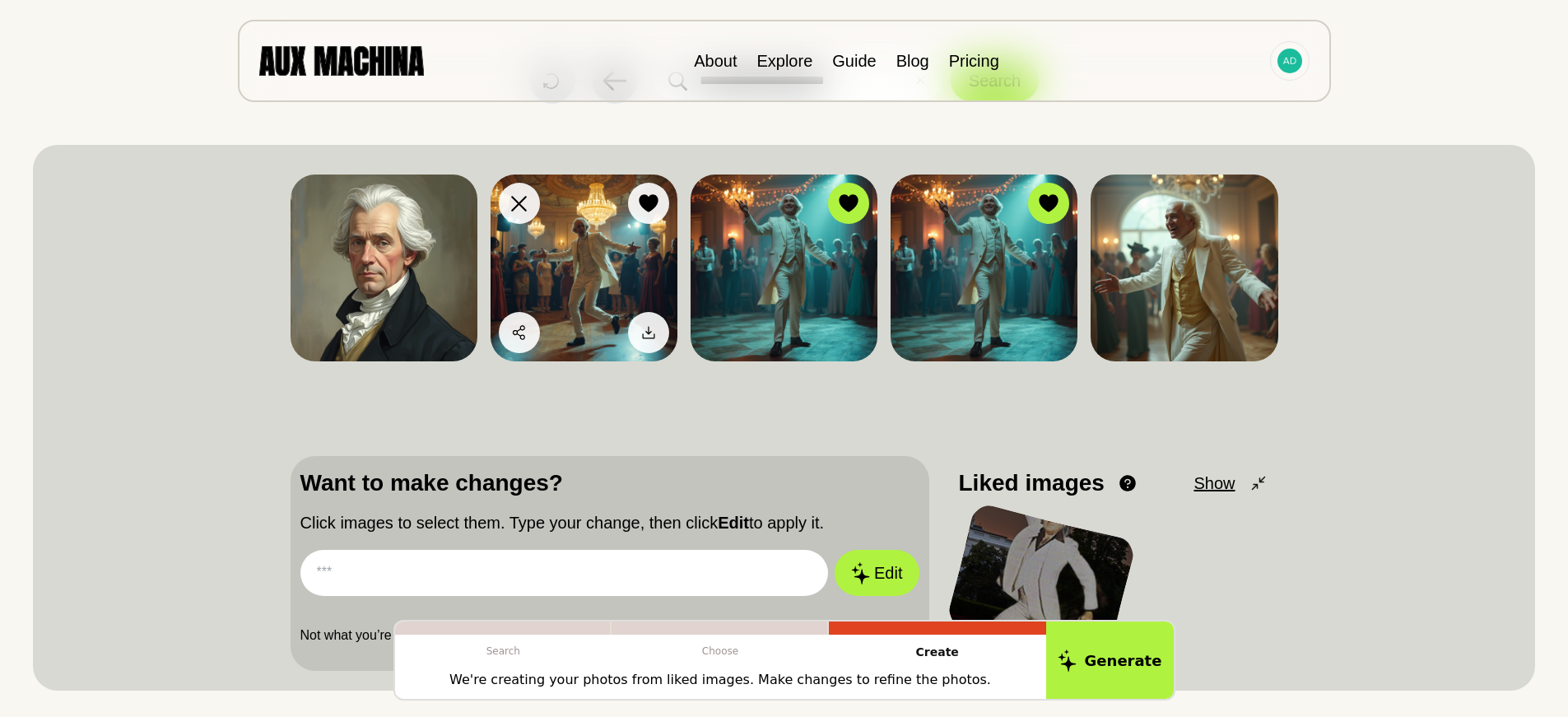
click at [564, 279] on img at bounding box center [584, 268] width 187 height 187
